Goal: Find specific page/section: Find specific page/section

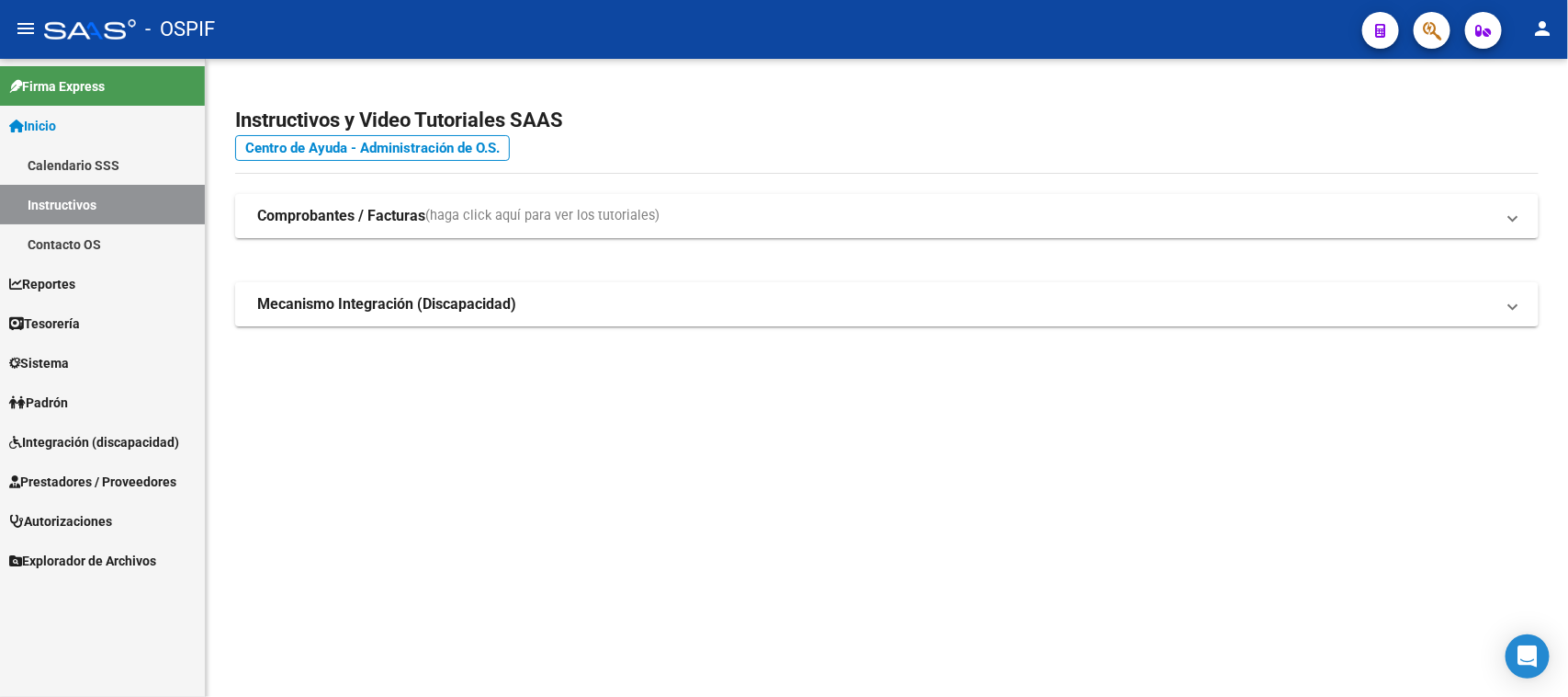
click at [115, 487] on span "Prestadores / Proveedores" at bounding box center [93, 481] width 167 height 20
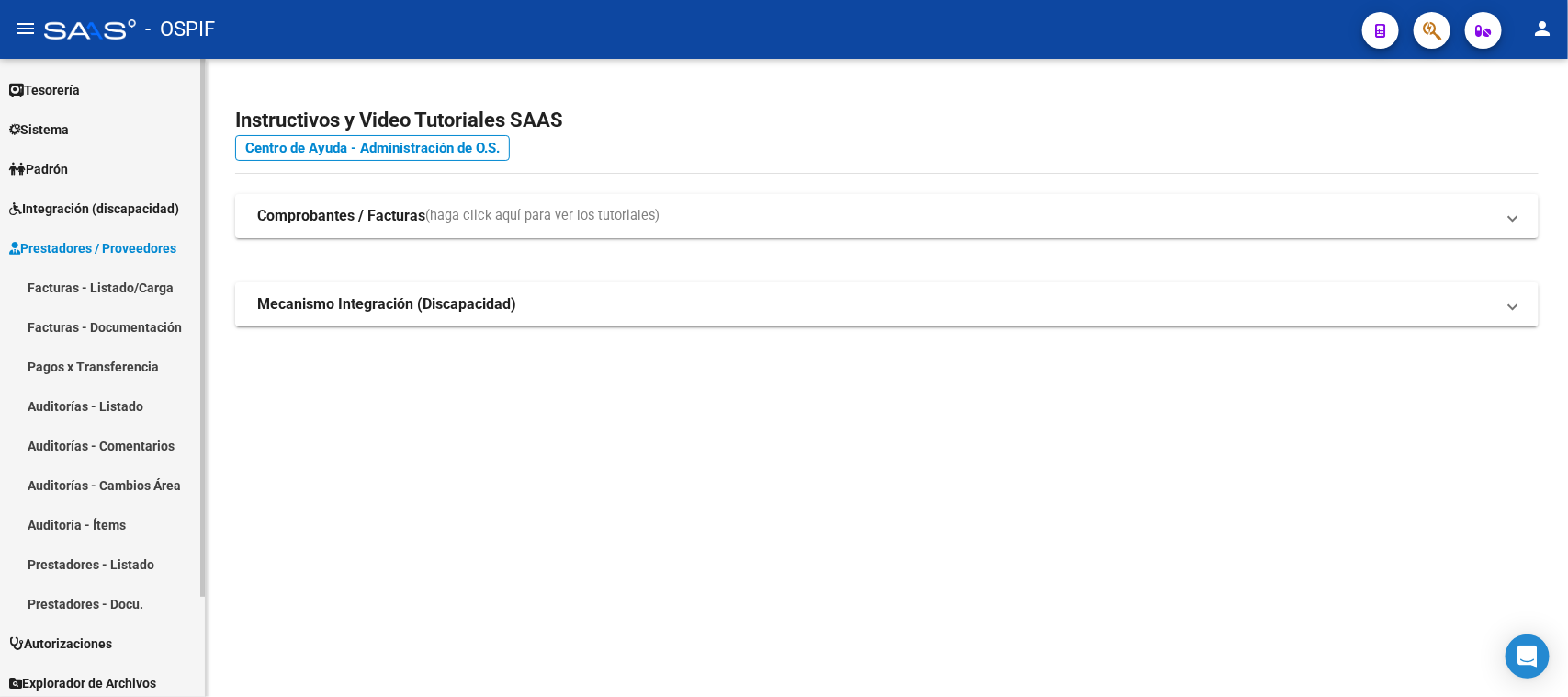
scroll to position [119, 0]
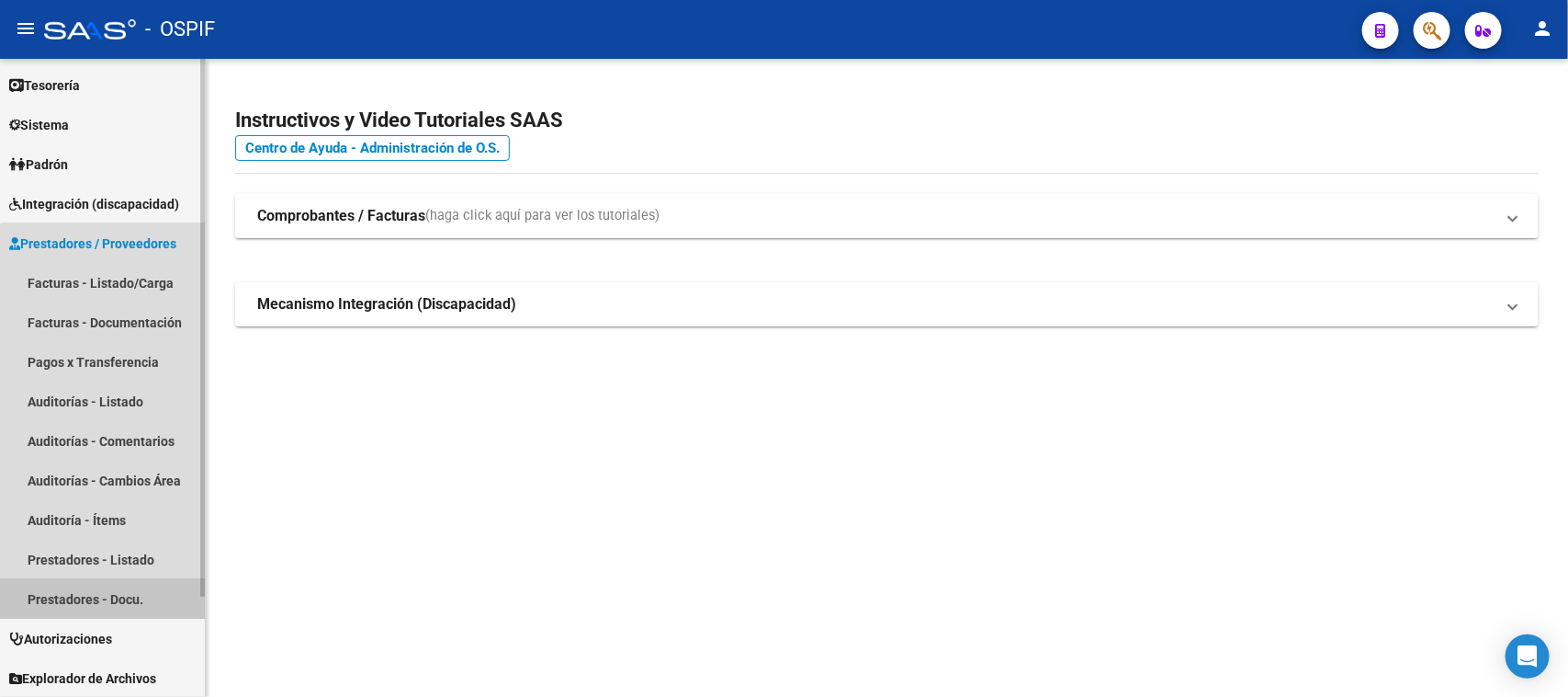
click at [129, 604] on link "Prestadores - Docu." at bounding box center [102, 598] width 205 height 39
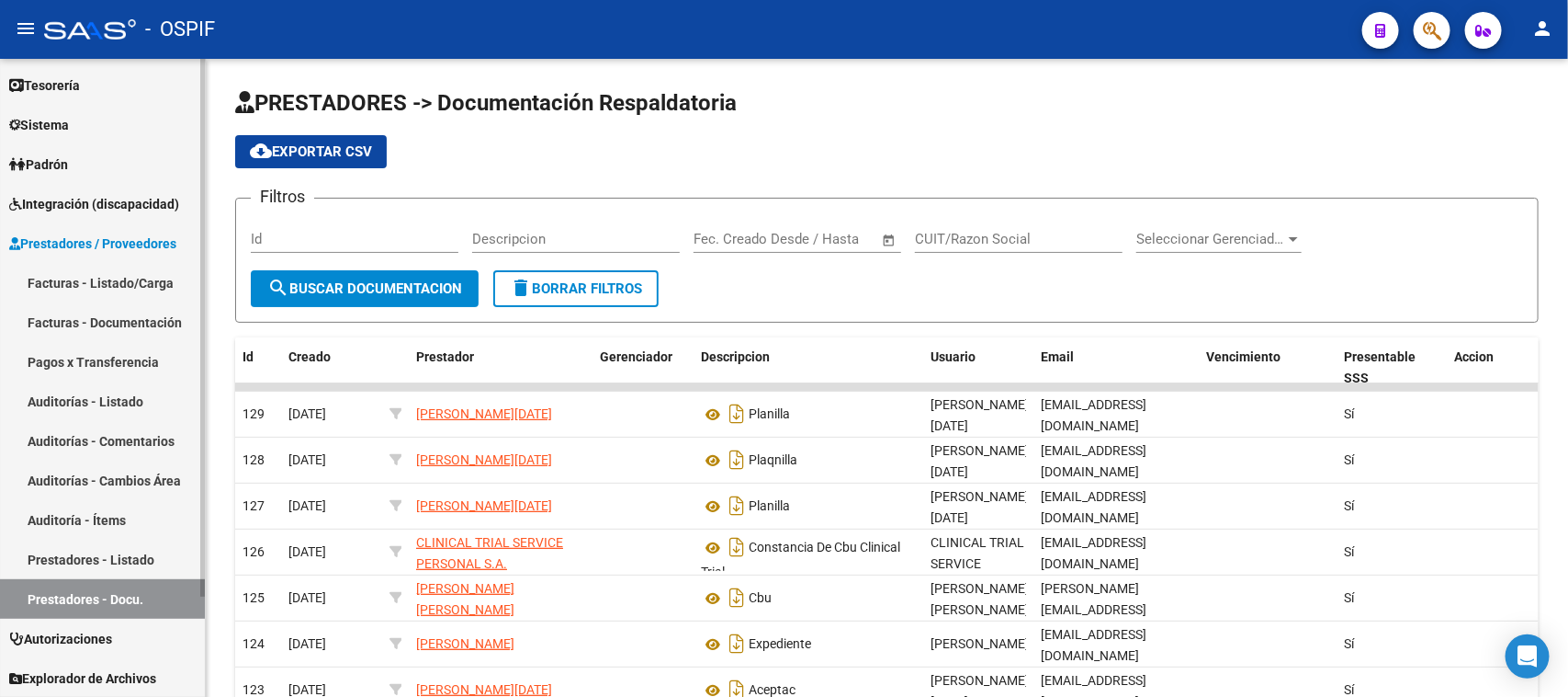
click at [119, 285] on link "Facturas - Listado/Carga" at bounding box center [102, 282] width 205 height 39
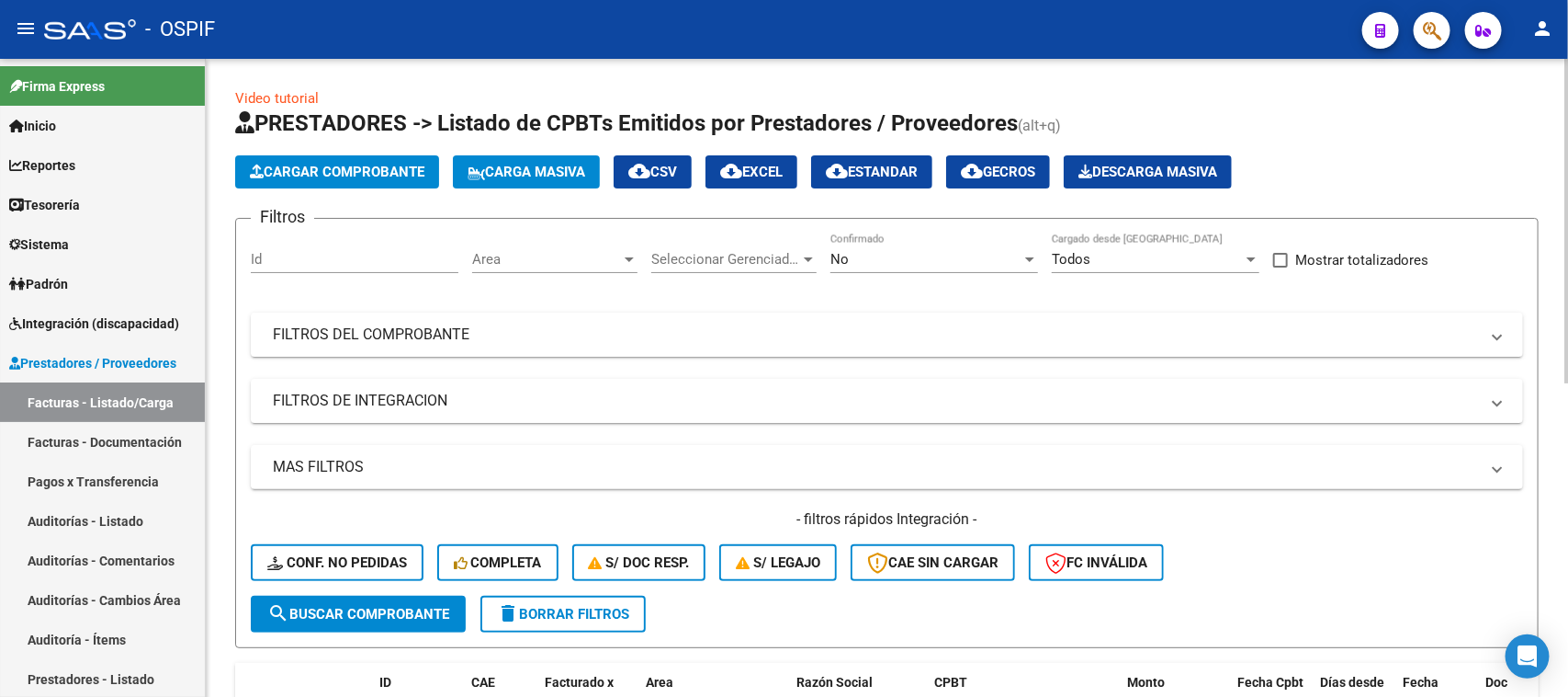
click at [791, 259] on span "Seleccionar Gerenciador" at bounding box center [725, 259] width 149 height 16
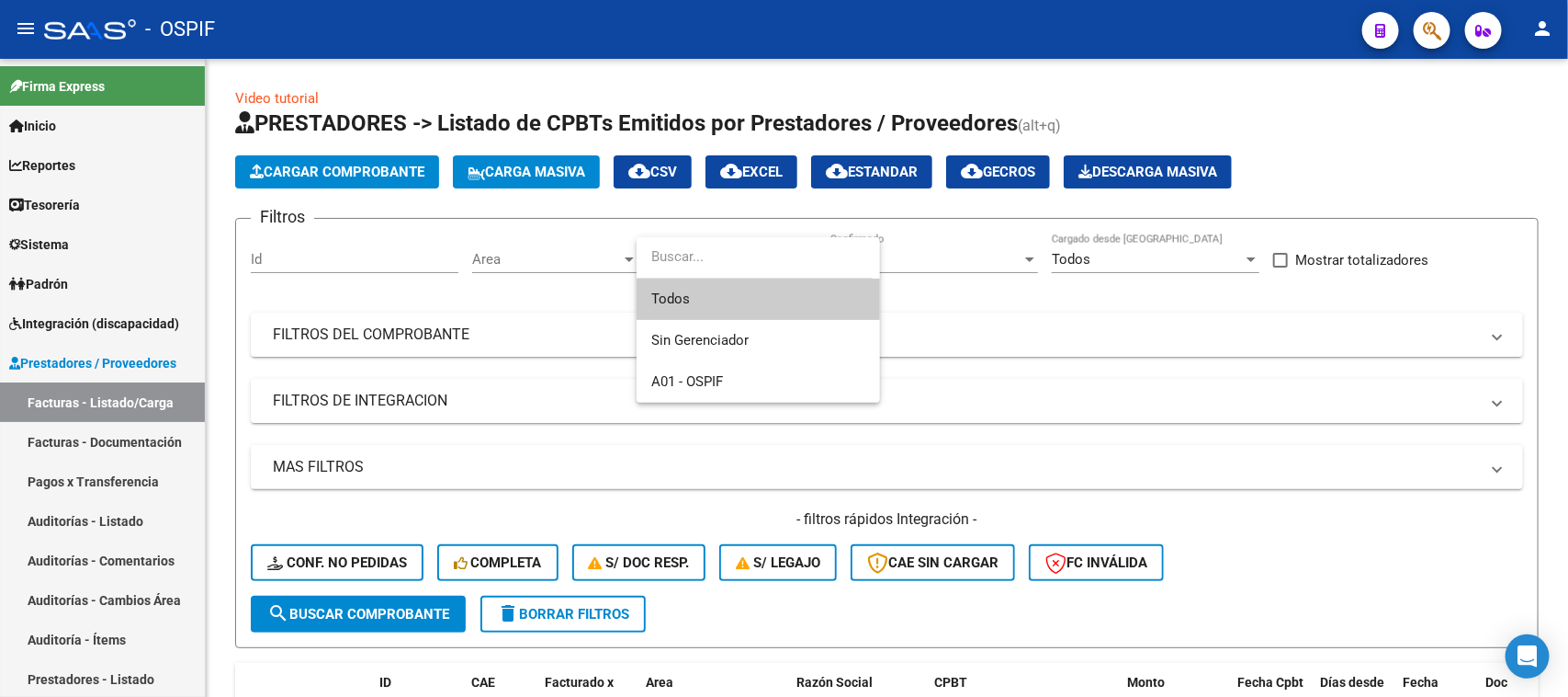
click at [960, 314] on div at bounding box center [784, 348] width 1568 height 697
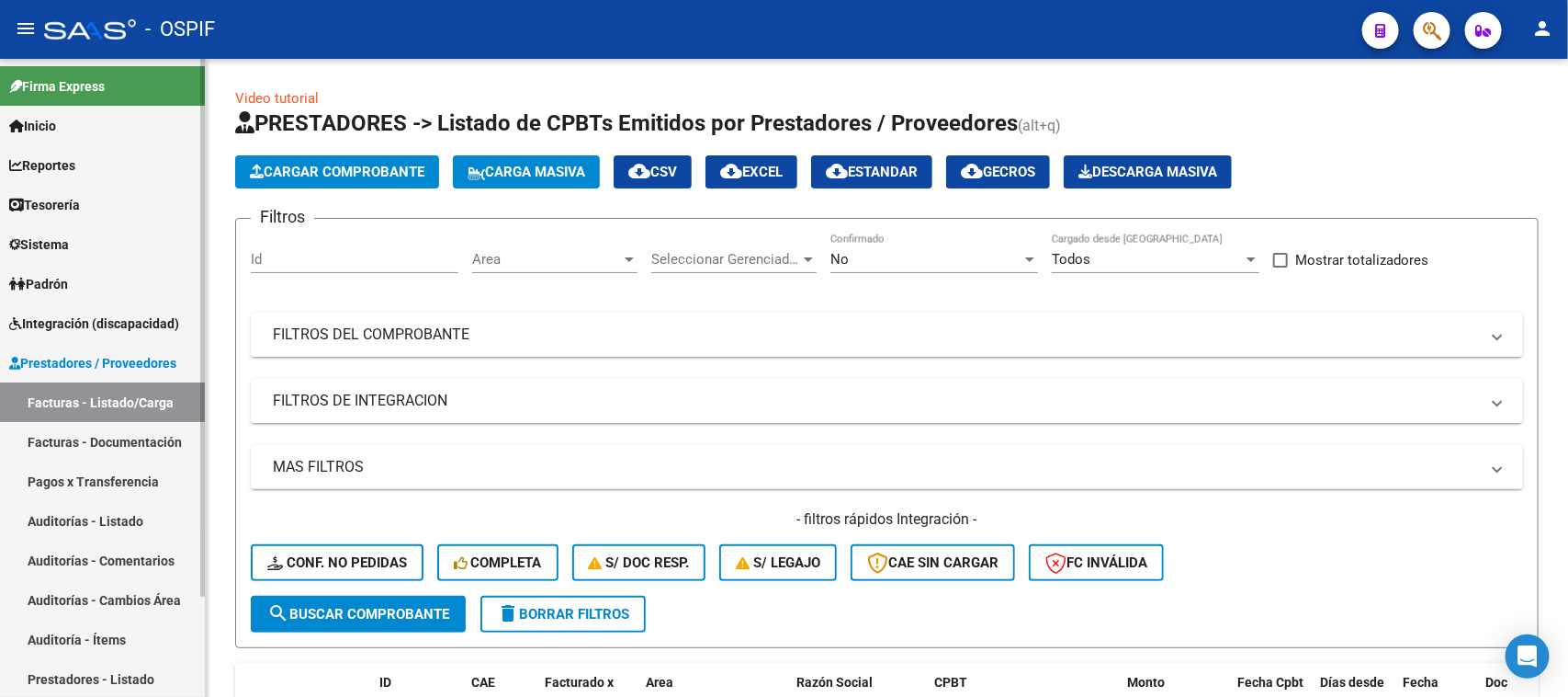
scroll to position [115, 0]
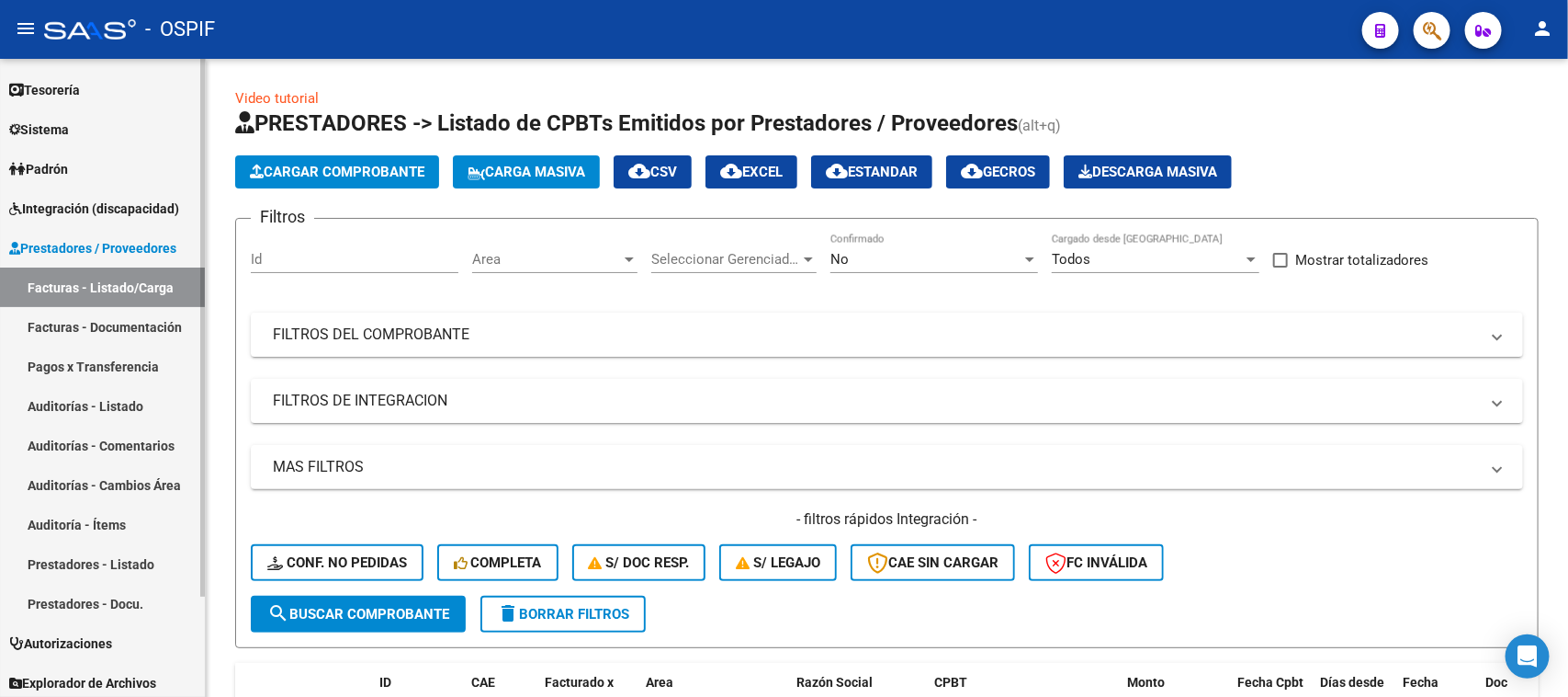
click at [124, 324] on link "Facturas - Documentación" at bounding box center [102, 327] width 205 height 39
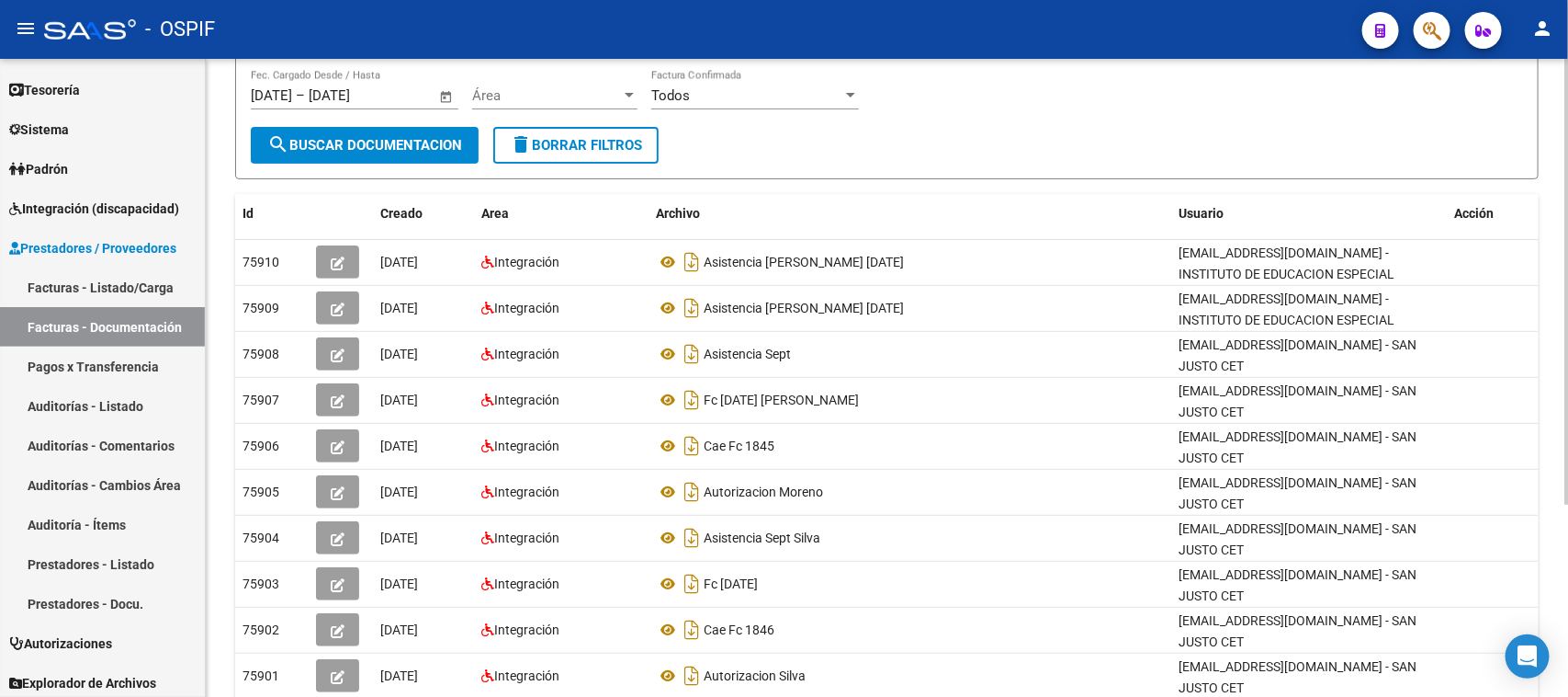
scroll to position [230, 0]
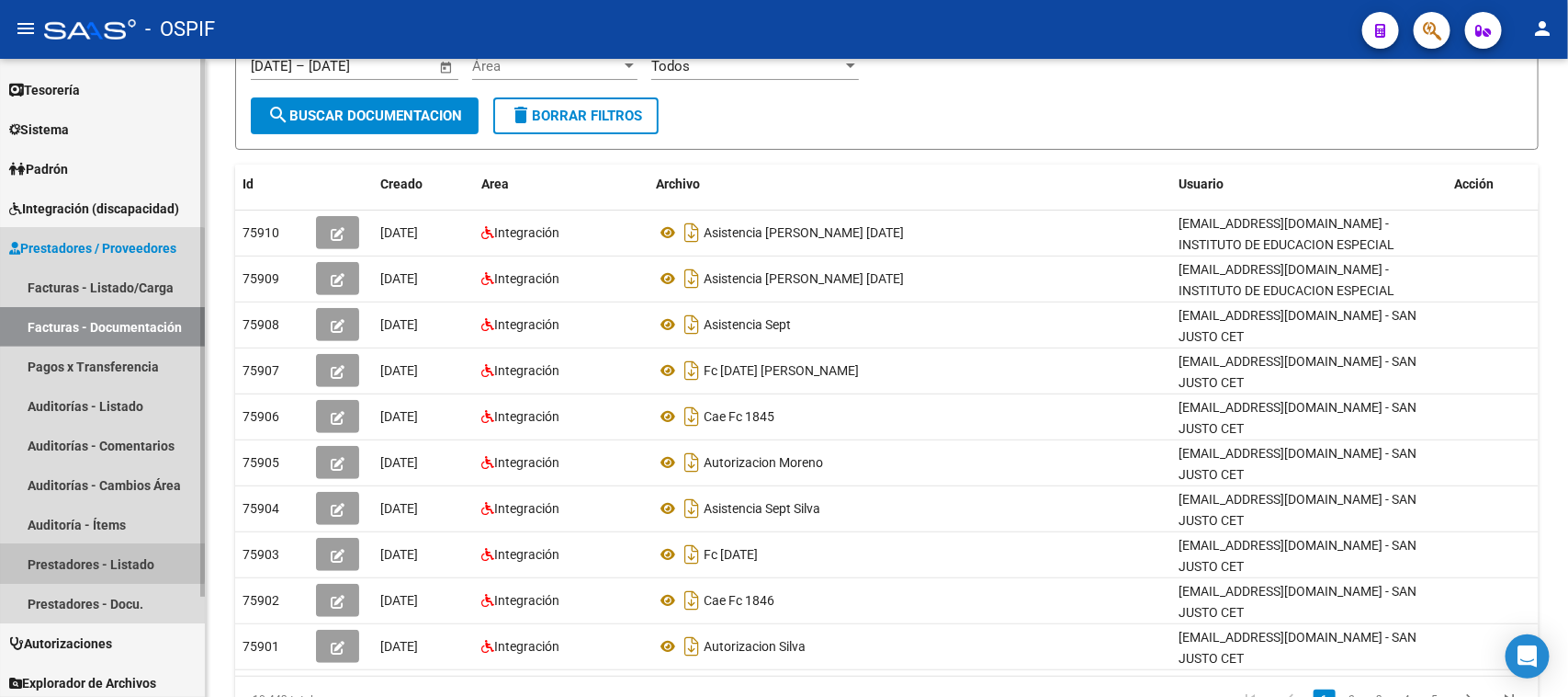
click at [99, 561] on link "Prestadores - Listado" at bounding box center [102, 563] width 205 height 39
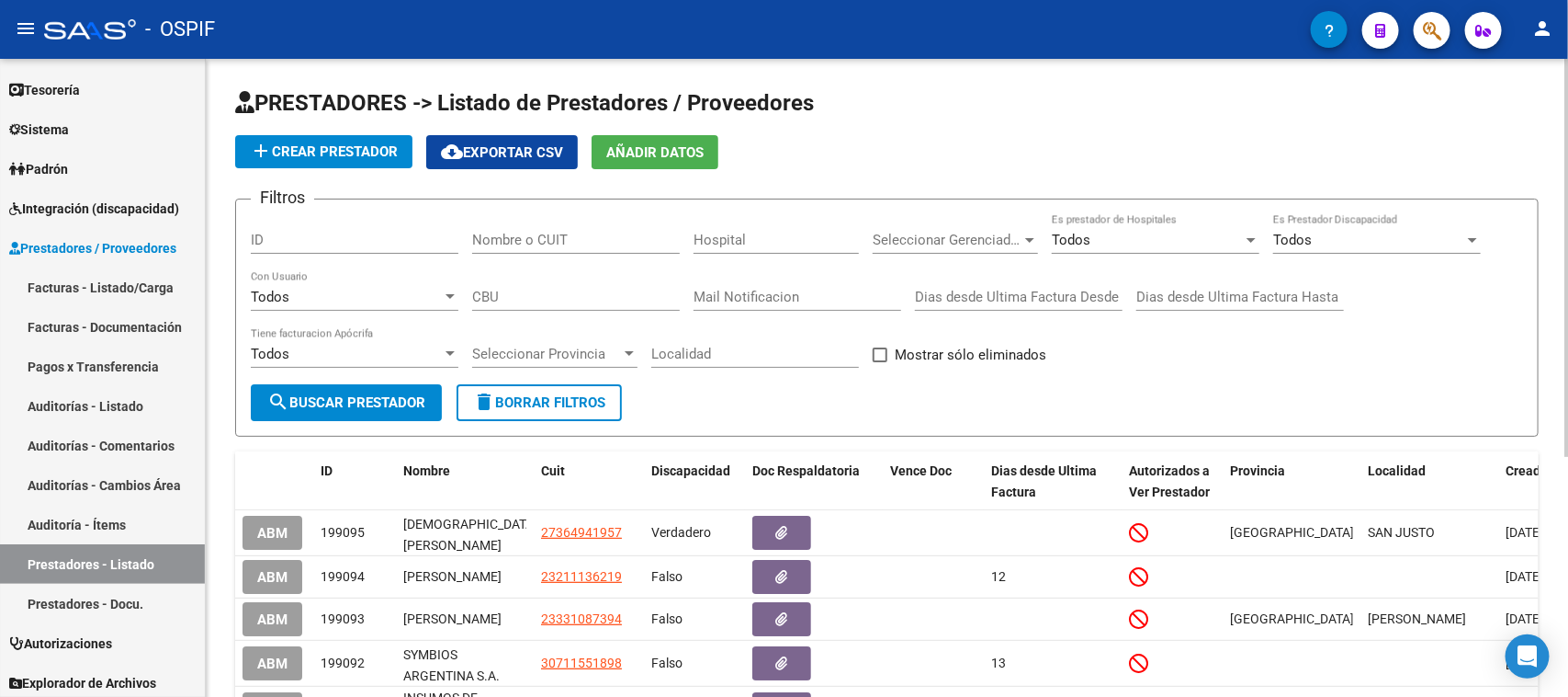
click at [401, 240] on input "ID" at bounding box center [355, 240] width 208 height 16
click at [535, 234] on input "Nombre o CUIT" at bounding box center [576, 240] width 208 height 16
type input "5"
type input "20221081987"
click at [381, 407] on button "search Buscar Prestador" at bounding box center [346, 402] width 191 height 37
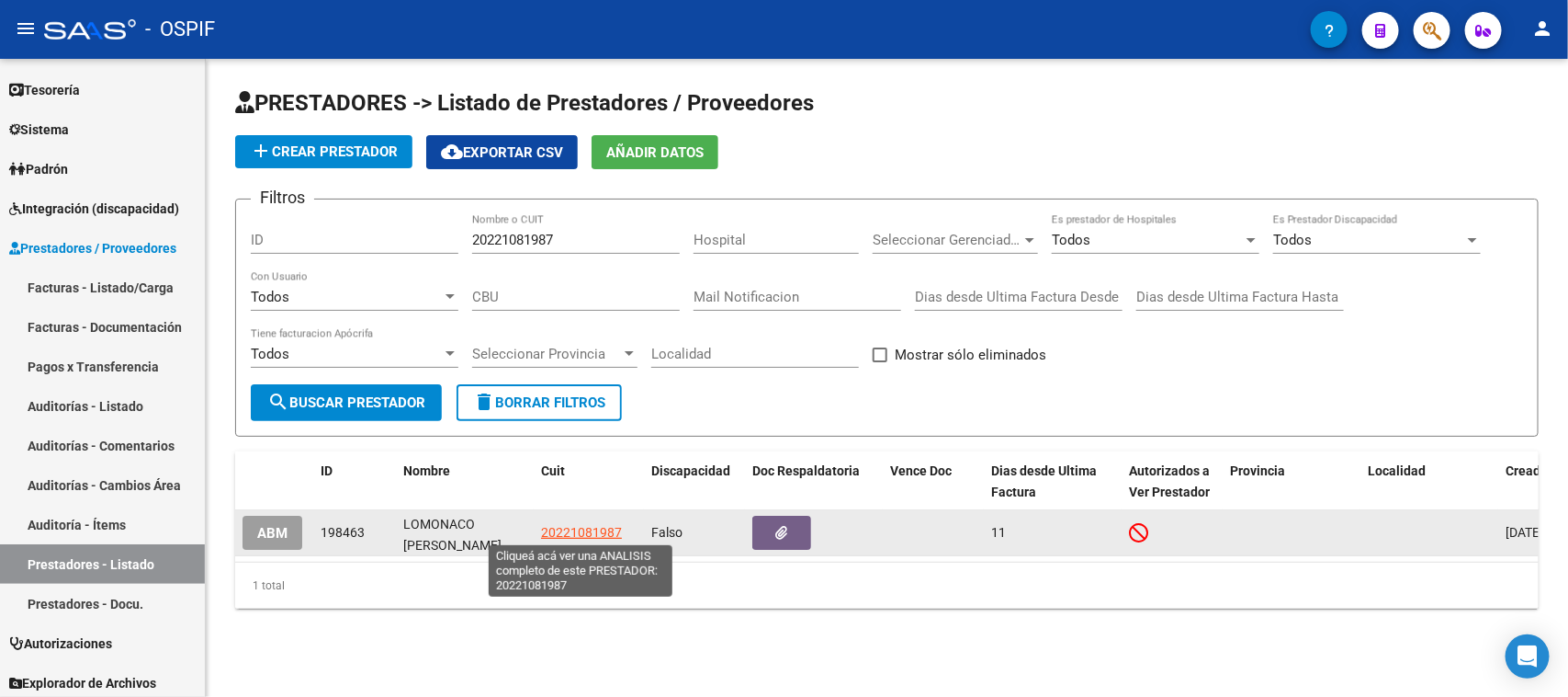
click at [581, 527] on span "20221081987" at bounding box center [581, 532] width 81 height 14
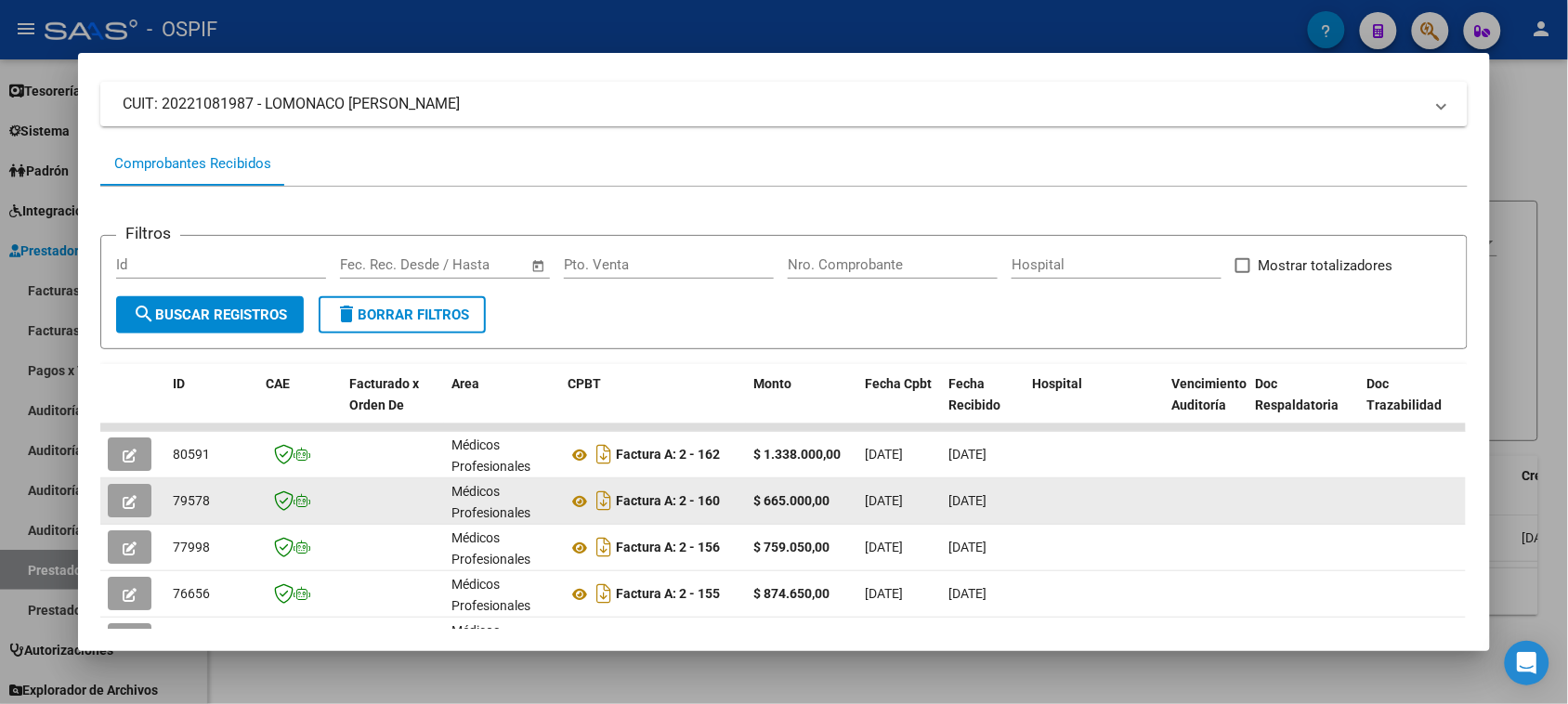
scroll to position [232, 0]
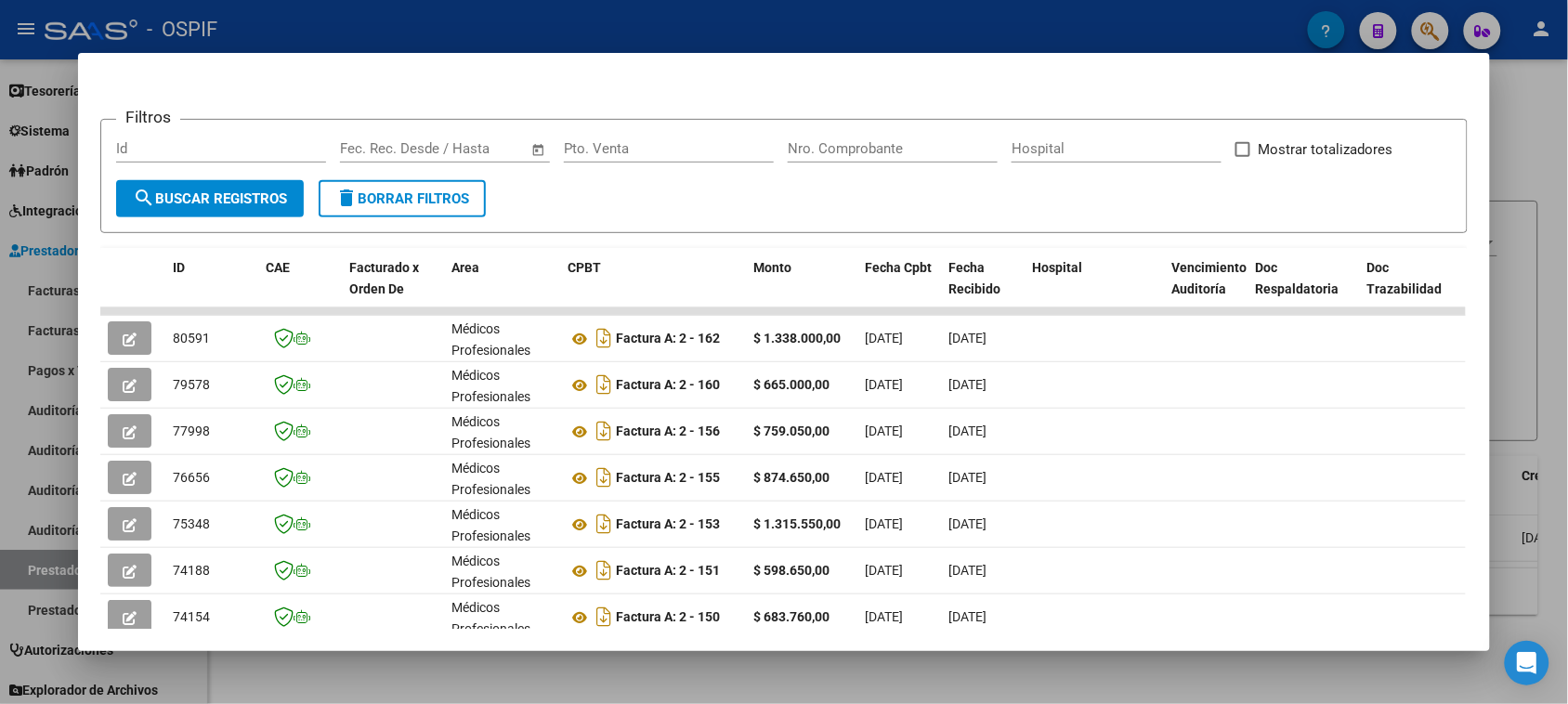
drag, startPoint x: 0, startPoint y: 749, endPoint x: 915, endPoint y: 91, distance: 1127.0
click at [915, 91] on app-list-header "Filtros Id Fecha inicio – Fecha fin Fec. Rec. Desde / Hasta Pto. Venta Nro. Com…" at bounding box center [784, 160] width 1366 height 144
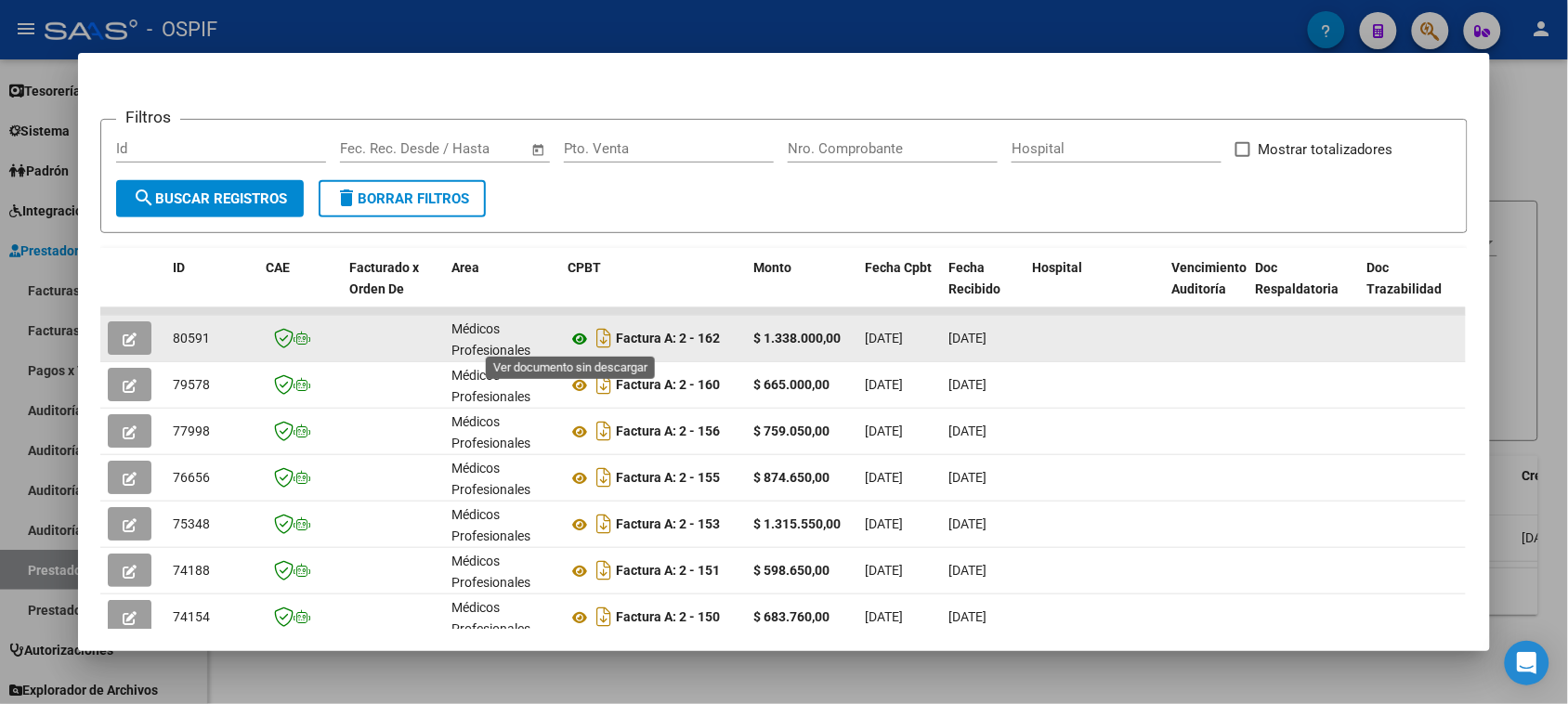
click at [571, 337] on icon at bounding box center [579, 338] width 24 height 22
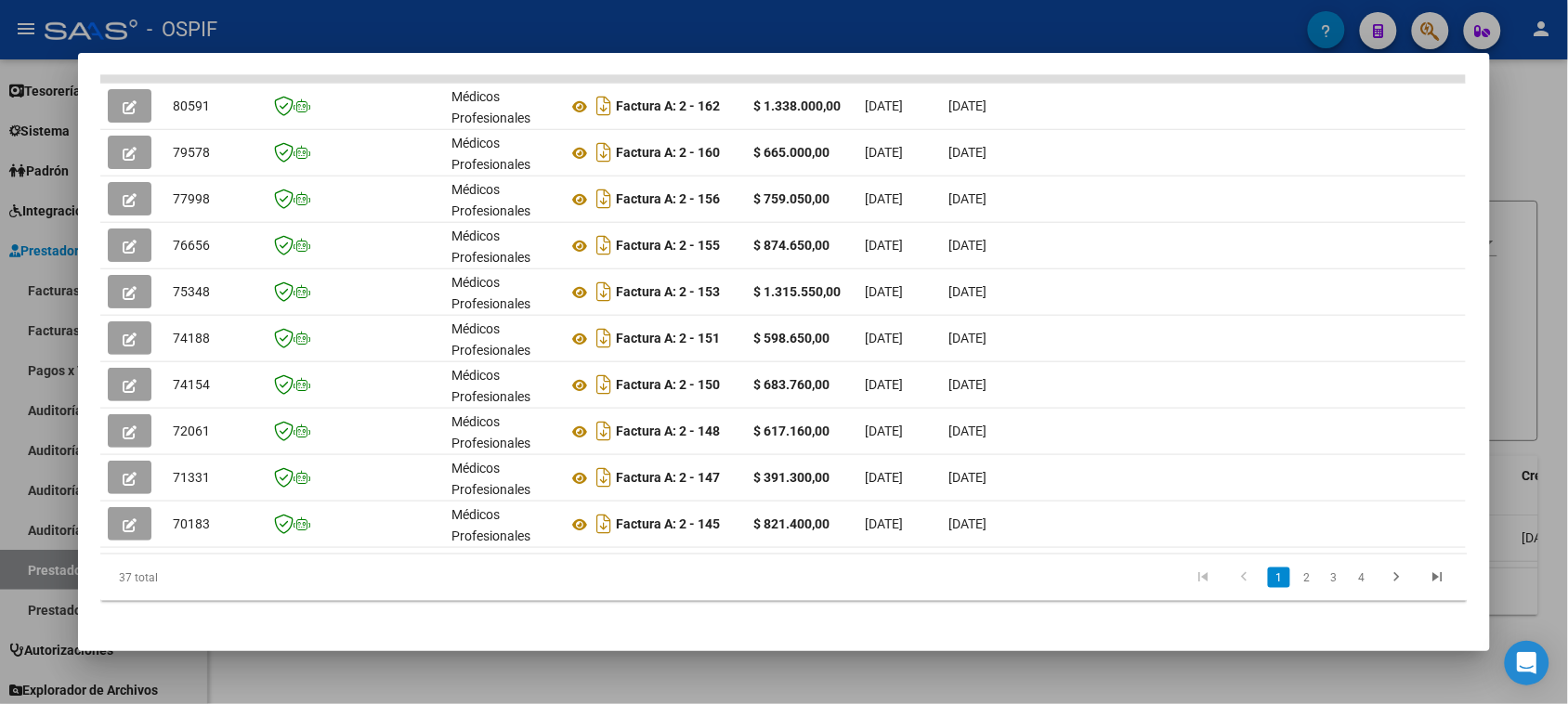
scroll to position [2, 0]
